Goal: Use online tool/utility: Utilize a website feature to perform a specific function

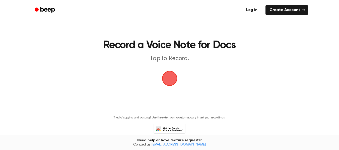
click at [169, 81] on span "button" at bounding box center [170, 79] width 14 height 14
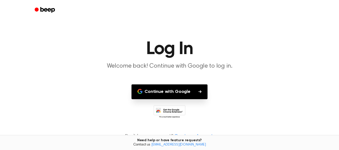
click at [176, 94] on button "Continue with Google" at bounding box center [170, 92] width 76 height 15
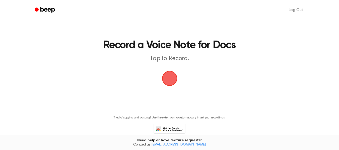
click at [172, 80] on span "button" at bounding box center [170, 79] width 26 height 26
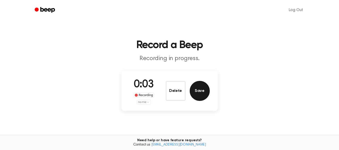
click at [200, 92] on button "Save" at bounding box center [200, 91] width 20 height 20
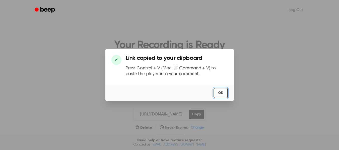
click at [225, 92] on button "OK" at bounding box center [221, 93] width 14 height 10
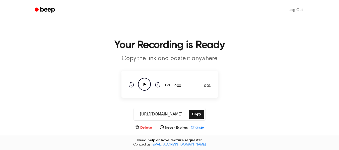
click at [139, 129] on icon "button" at bounding box center [137, 127] width 3 height 3
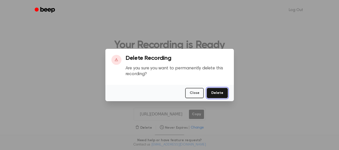
click at [217, 93] on button "Delete" at bounding box center [217, 93] width 21 height 10
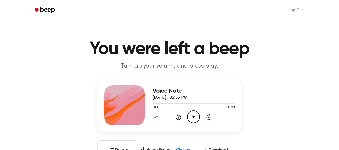
click at [192, 119] on icon "Play Audio" at bounding box center [193, 117] width 13 height 13
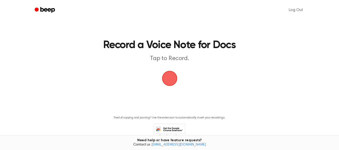
click at [171, 77] on span "button" at bounding box center [169, 78] width 15 height 15
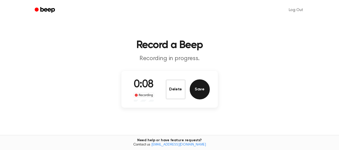
click at [197, 90] on button "Save" at bounding box center [200, 90] width 20 height 20
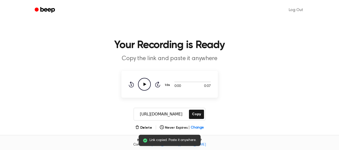
click at [144, 83] on icon "Play Audio" at bounding box center [144, 84] width 13 height 13
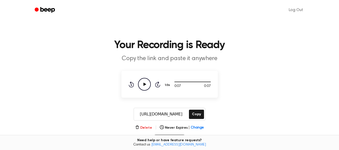
click at [145, 126] on button "Delete" at bounding box center [143, 127] width 17 height 5
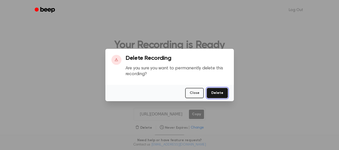
click at [217, 94] on button "Delete" at bounding box center [217, 93] width 21 height 10
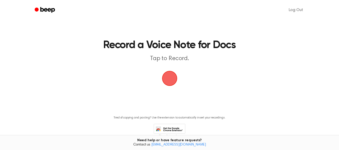
click at [171, 77] on span "button" at bounding box center [170, 79] width 28 height 28
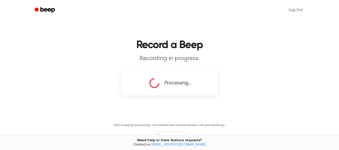
click at [163, 77] on div "Processing..." at bounding box center [169, 83] width 96 height 25
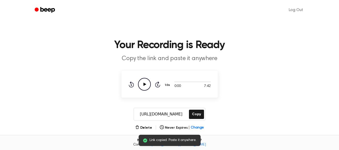
click at [142, 85] on icon "Play Audio" at bounding box center [144, 84] width 13 height 13
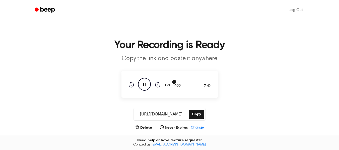
click at [181, 83] on div at bounding box center [192, 82] width 36 height 4
click at [207, 83] on div at bounding box center [192, 82] width 36 height 4
click at [198, 114] on button "Copy" at bounding box center [196, 114] width 15 height 9
click at [143, 83] on icon "Play Audio" at bounding box center [144, 84] width 13 height 13
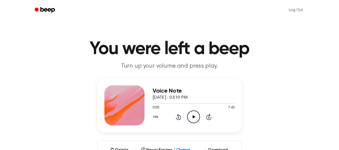
click at [195, 119] on icon "Play Audio" at bounding box center [193, 117] width 13 height 13
